Goal: Transaction & Acquisition: Book appointment/travel/reservation

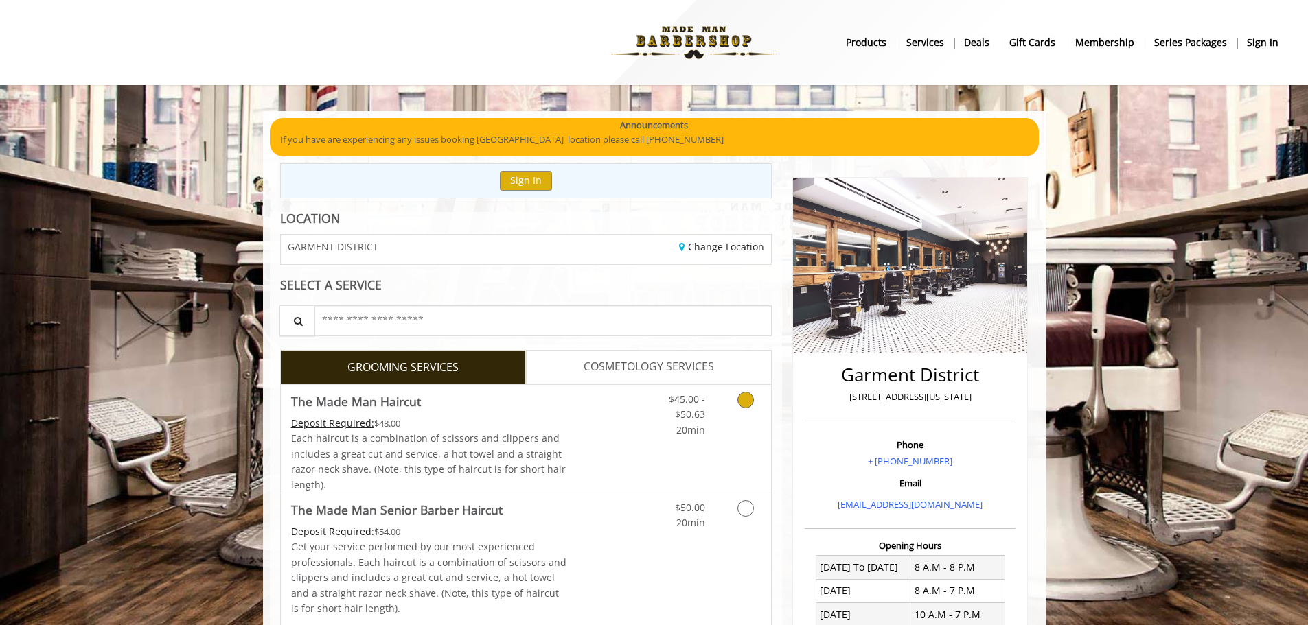
click at [750, 401] on icon "Grooming services" at bounding box center [745, 400] width 16 height 16
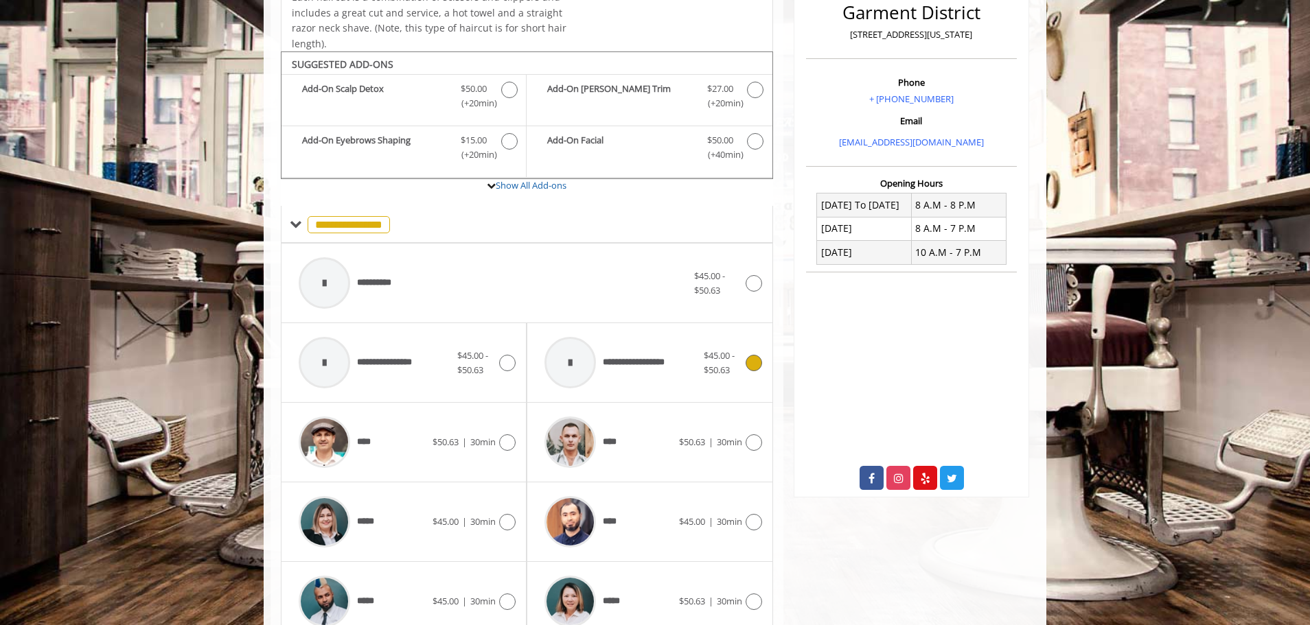
scroll to position [414, 0]
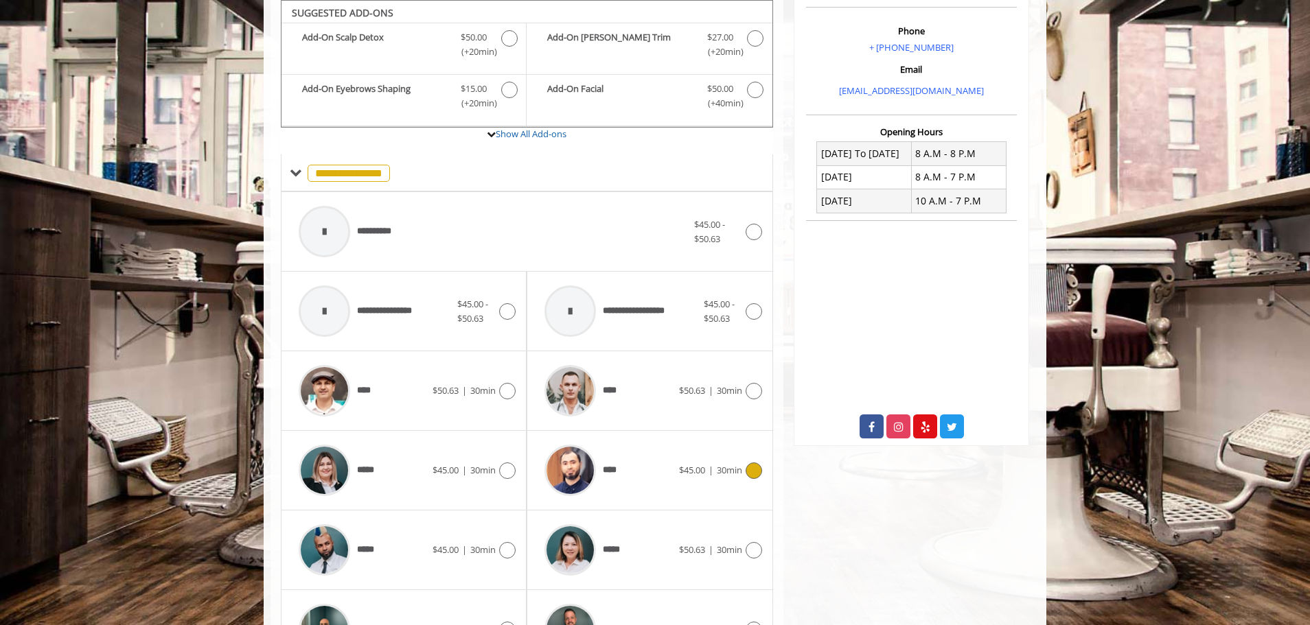
click at [755, 469] on icon at bounding box center [754, 471] width 16 height 16
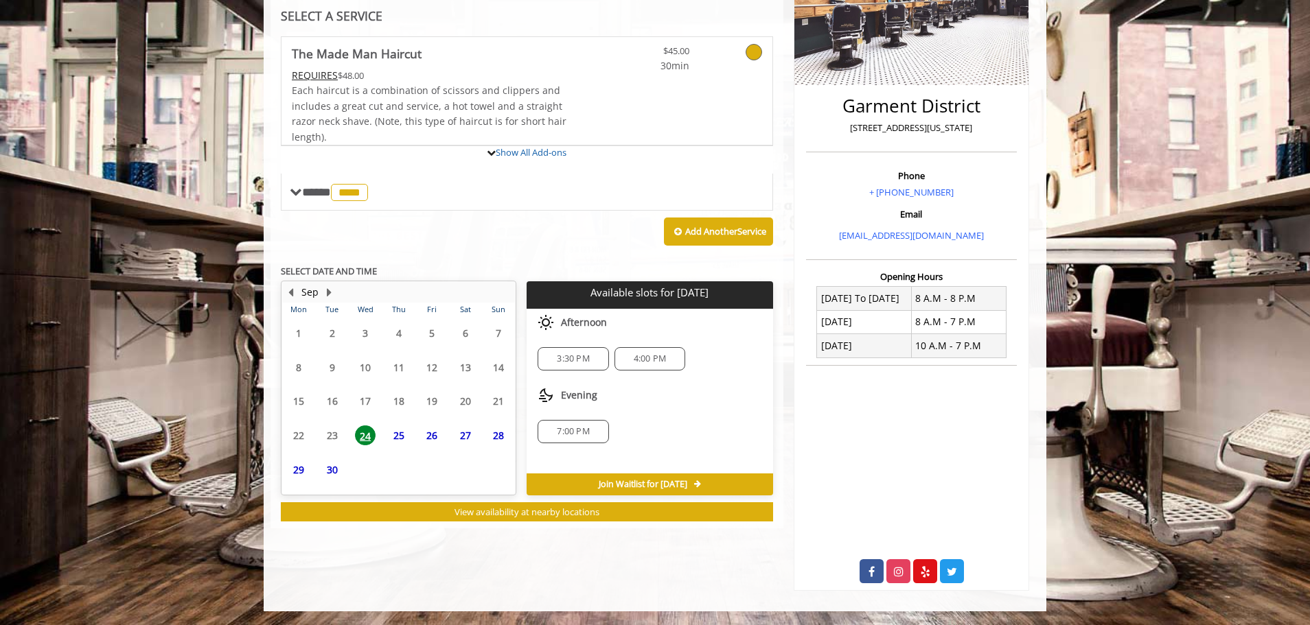
scroll to position [333, 0]
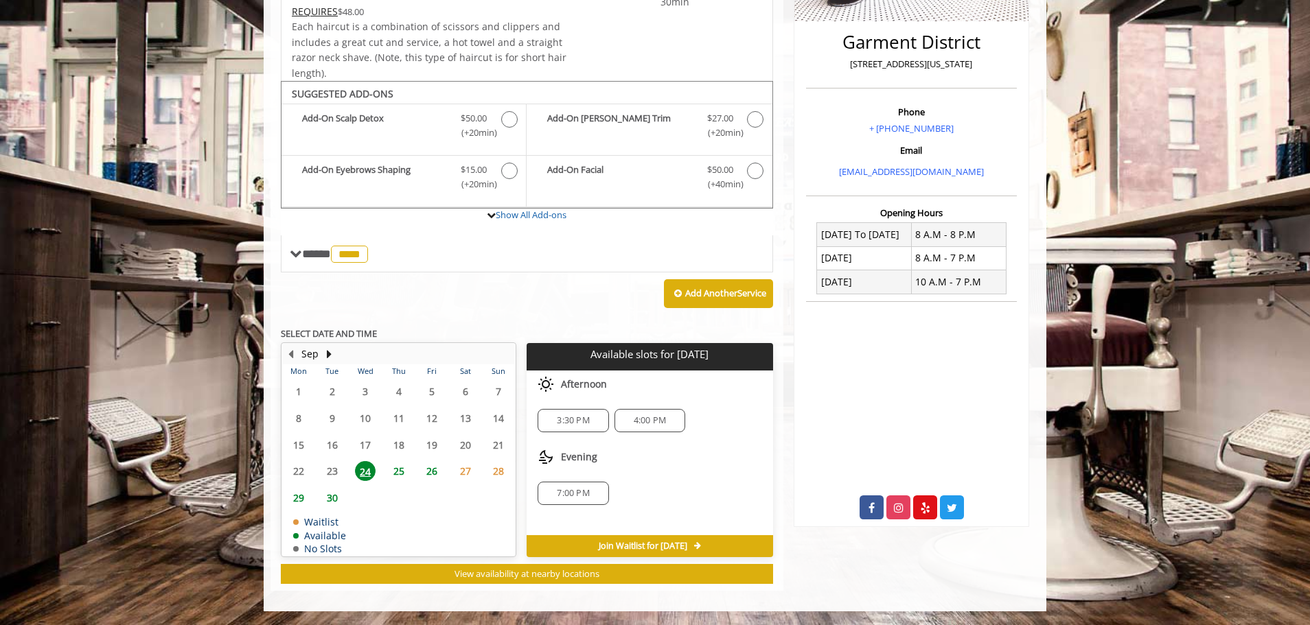
click at [663, 426] on span "4:00 PM" at bounding box center [650, 420] width 32 height 11
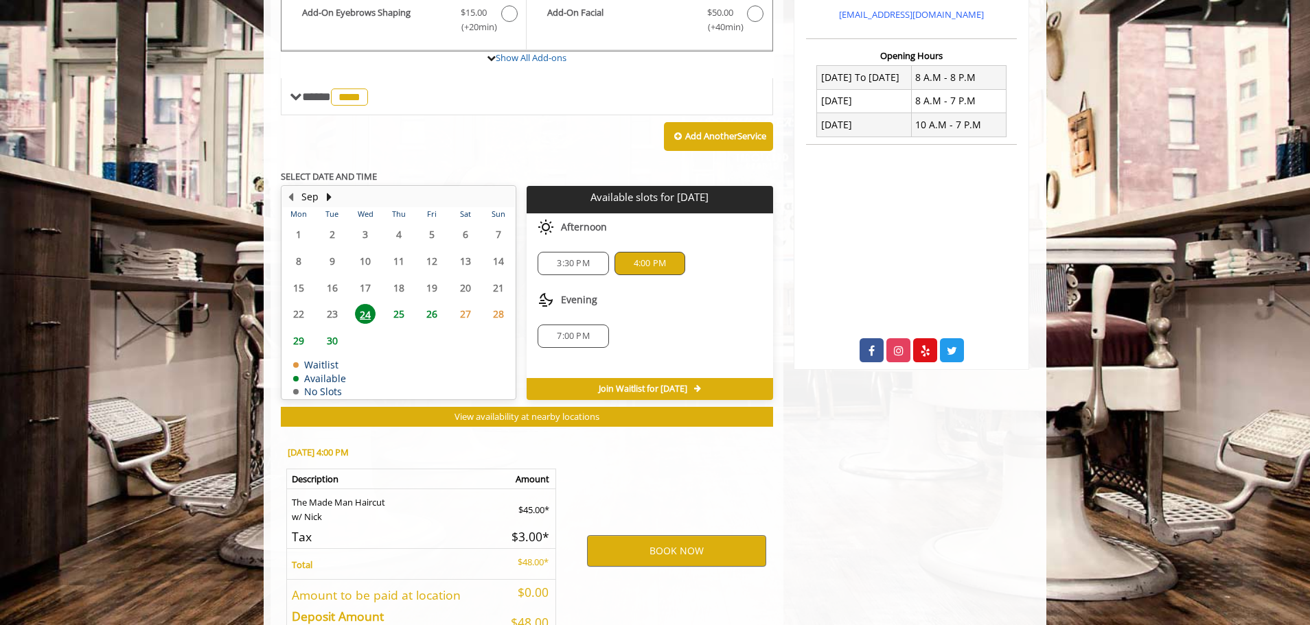
scroll to position [581, 0]
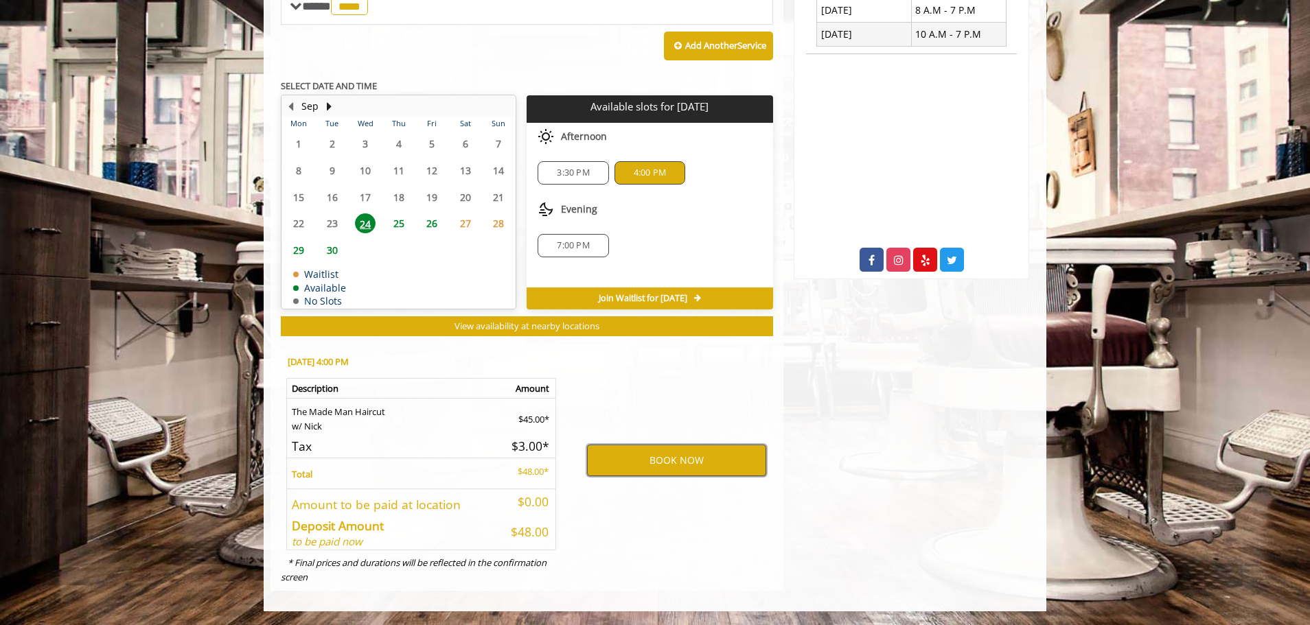
click at [697, 468] on button "BOOK NOW" at bounding box center [676, 461] width 179 height 32
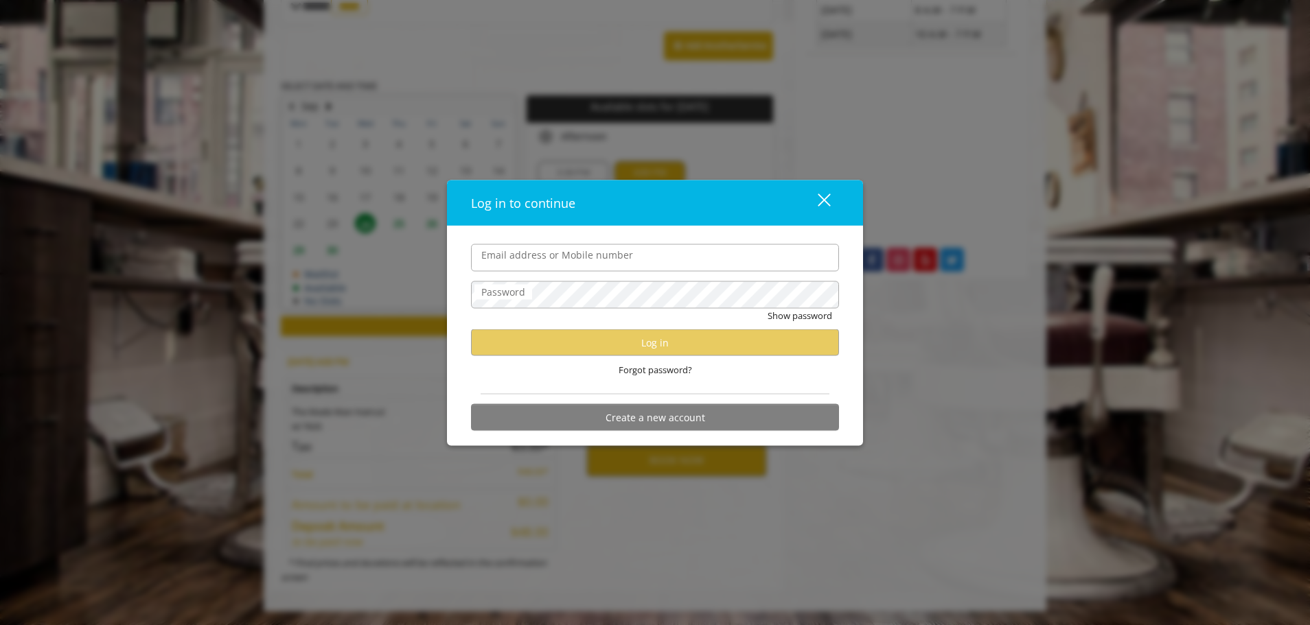
type input "**********"
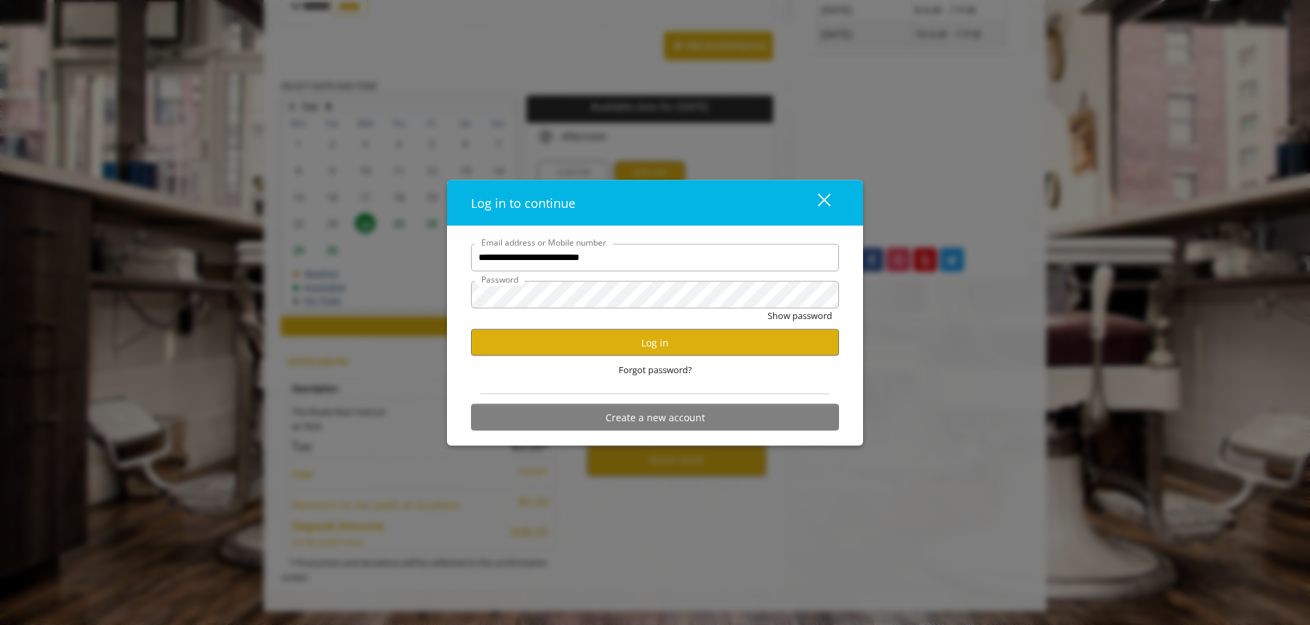
scroll to position [0, 0]
click at [685, 350] on button "Log in" at bounding box center [655, 343] width 368 height 27
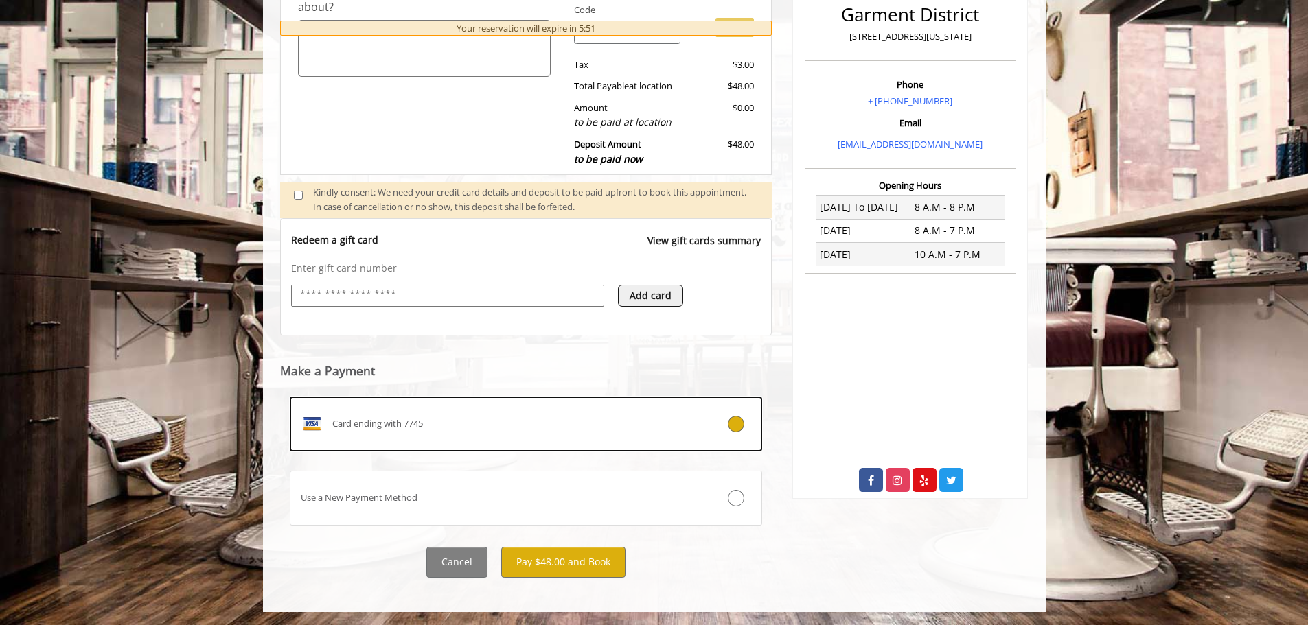
scroll to position [361, 0]
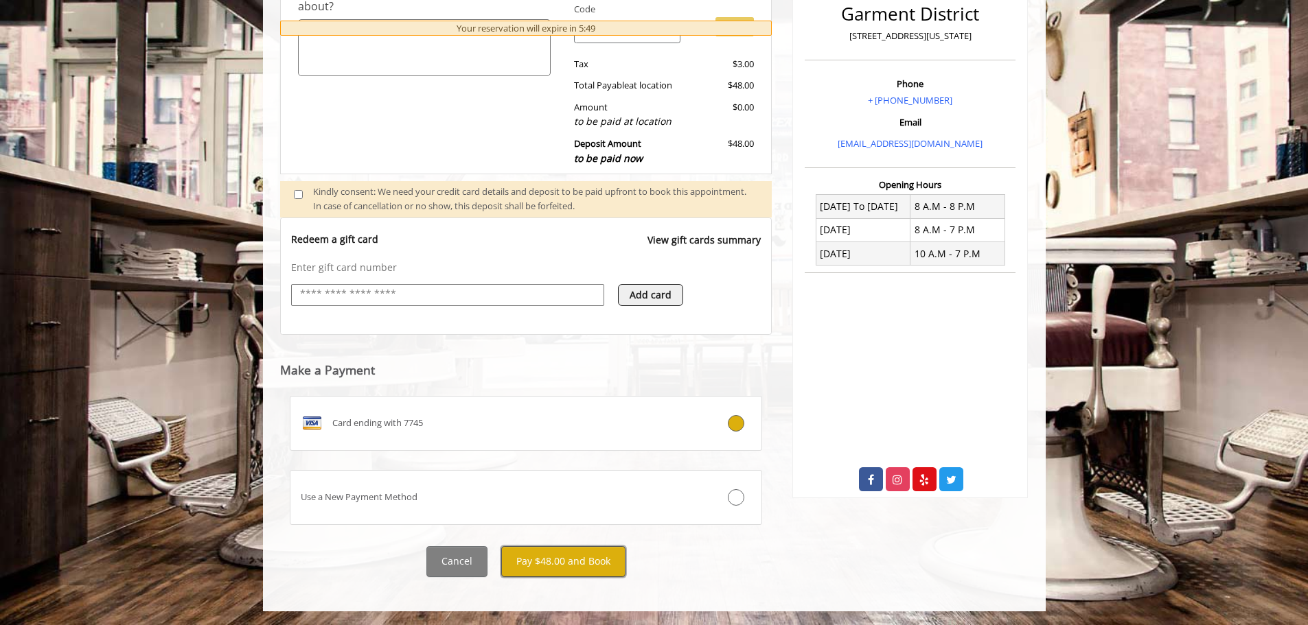
click at [566, 569] on button "Pay $48.00 and Book" at bounding box center [563, 562] width 124 height 31
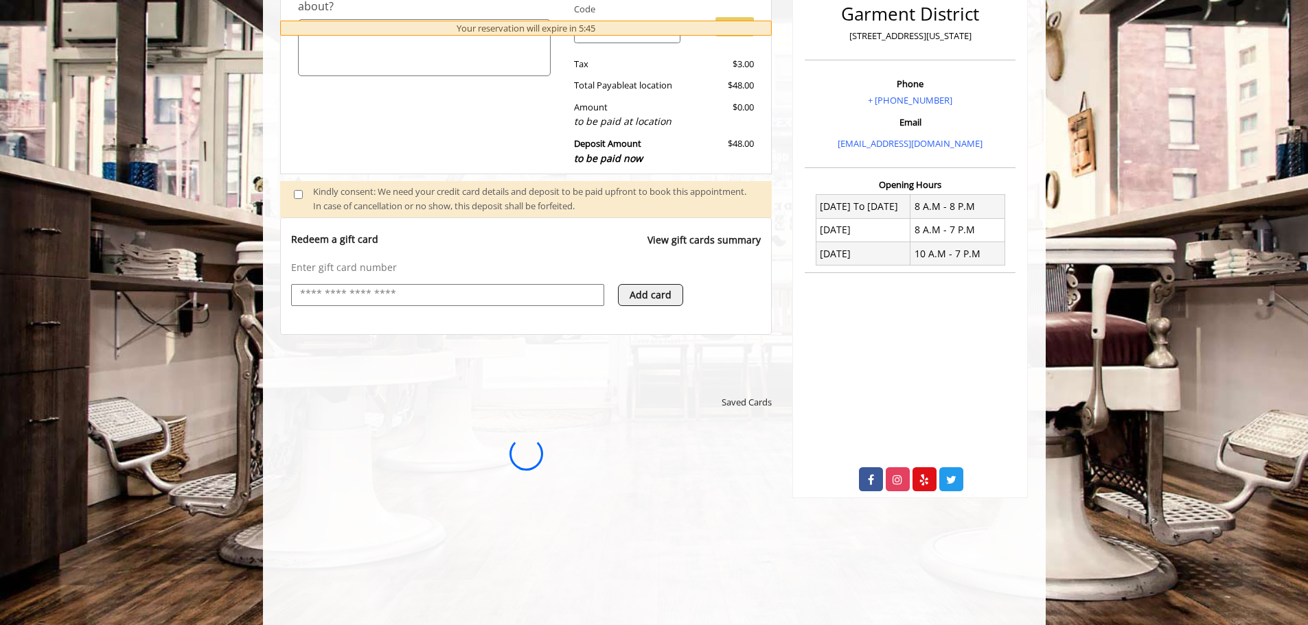
scroll to position [0, 0]
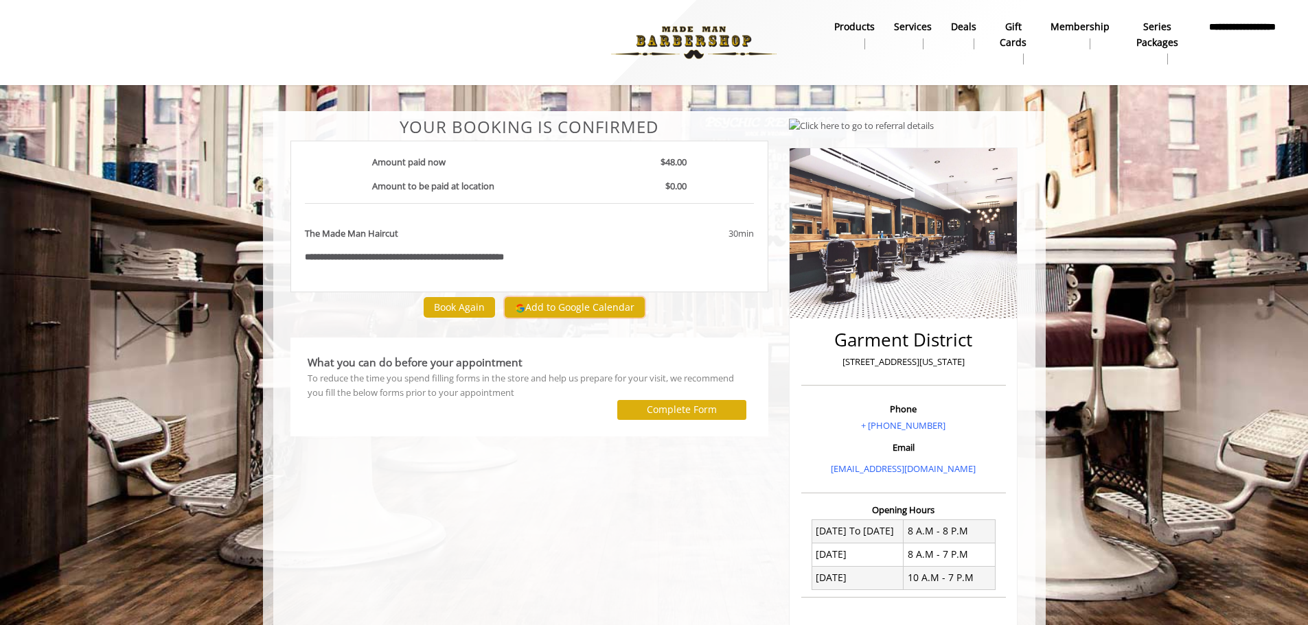
click at [587, 309] on button "Add to Google Calendar" at bounding box center [575, 307] width 140 height 21
